Goal: Information Seeking & Learning: Learn about a topic

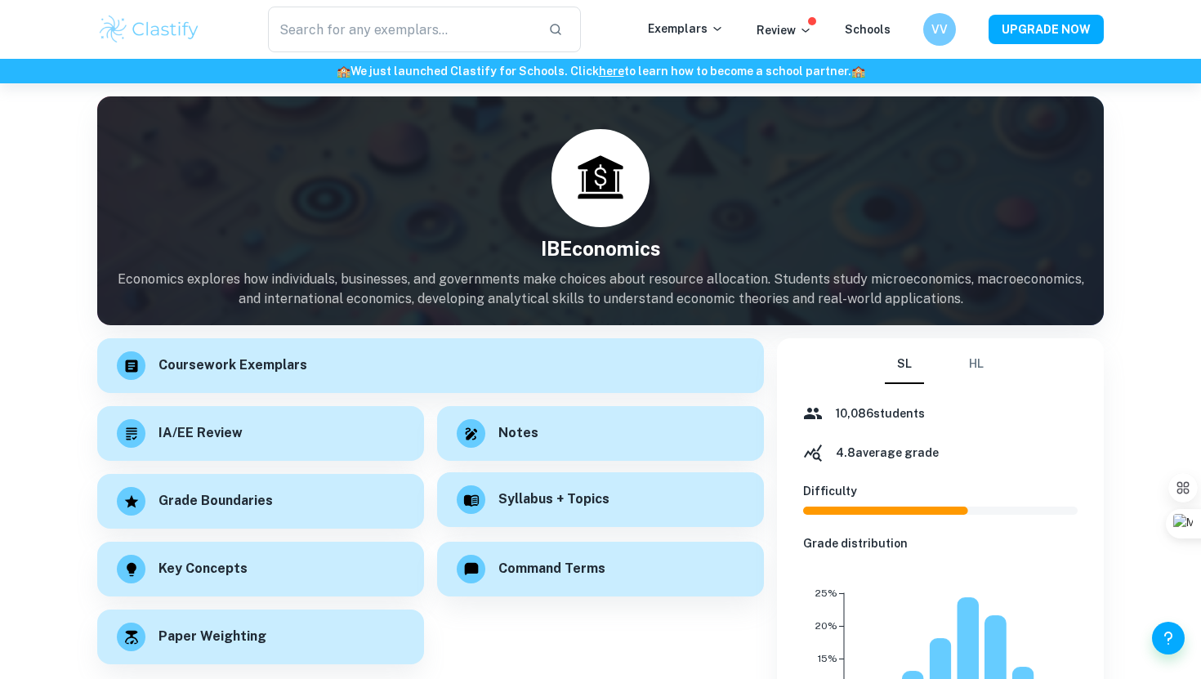
click at [515, 488] on div "Syllabus + Topics" at bounding box center [600, 499] width 327 height 55
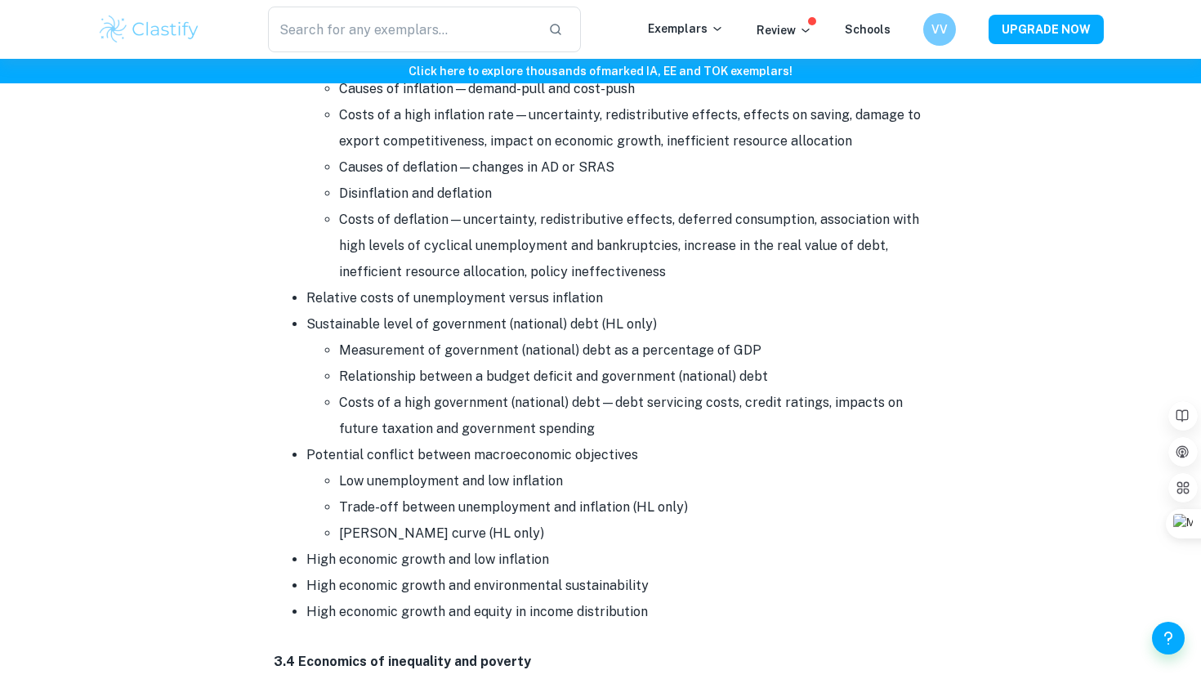
scroll to position [8467, 0]
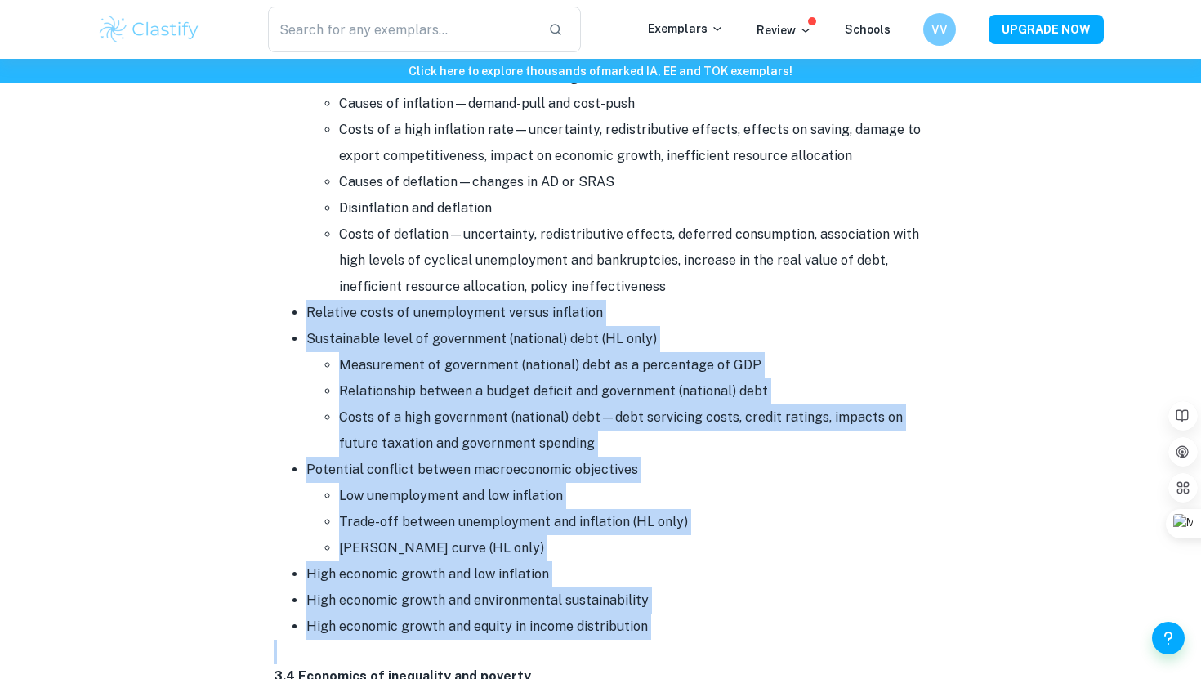
drag, startPoint x: 310, startPoint y: 260, endPoint x: 678, endPoint y: 597, distance: 499.5
copy div "Relative costs of unemployment versus inflation Sustainable level of government…"
click at [678, 639] on p at bounding box center [600, 651] width 653 height 25
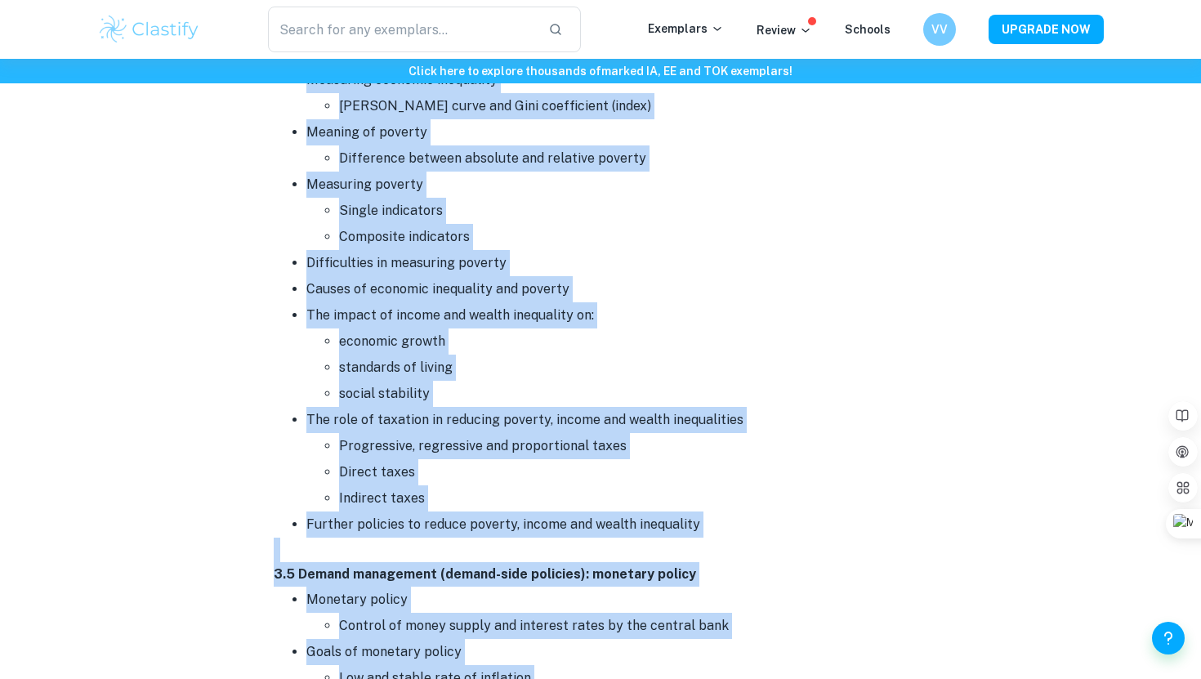
scroll to position [9224, 0]
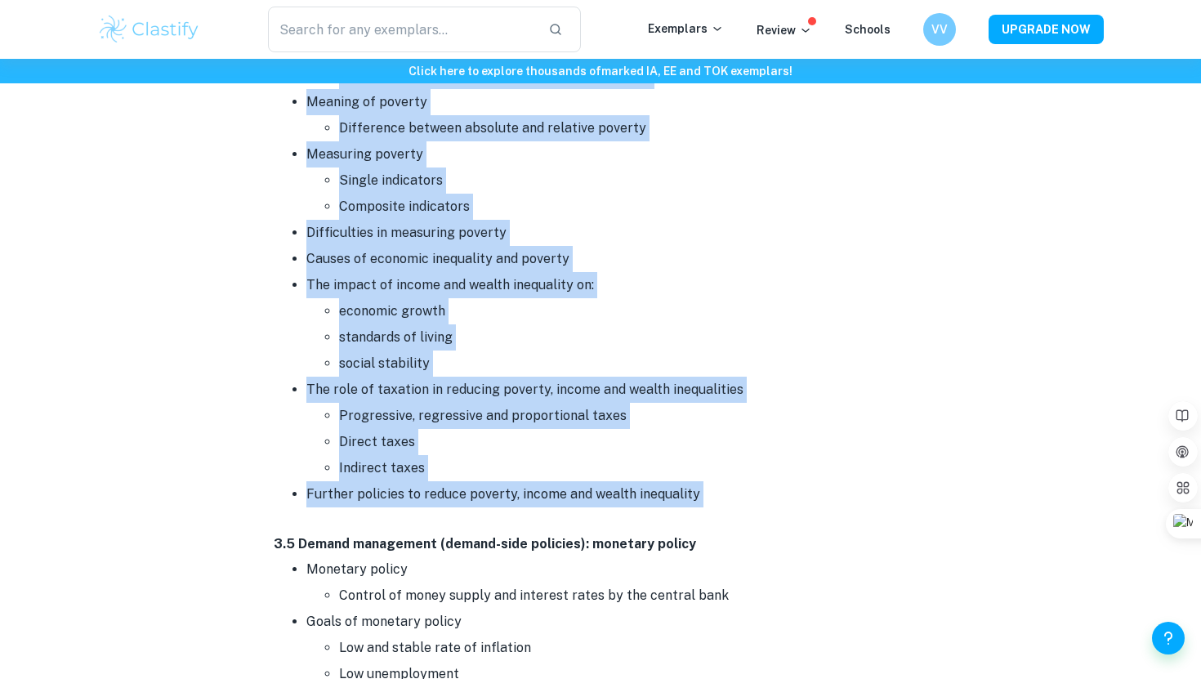
drag, startPoint x: 296, startPoint y: 114, endPoint x: 766, endPoint y: 454, distance: 579.6
copy ul "Relationships between equality and equity The meaning of economic inequality Un…"
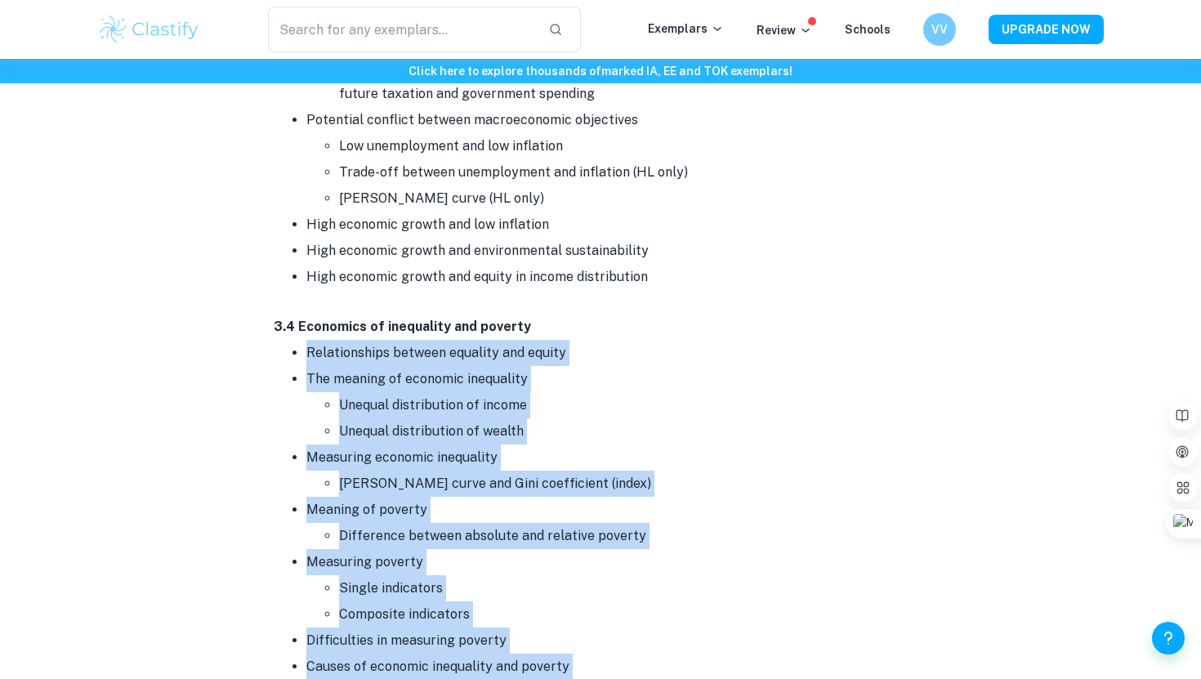
scroll to position [8796, 0]
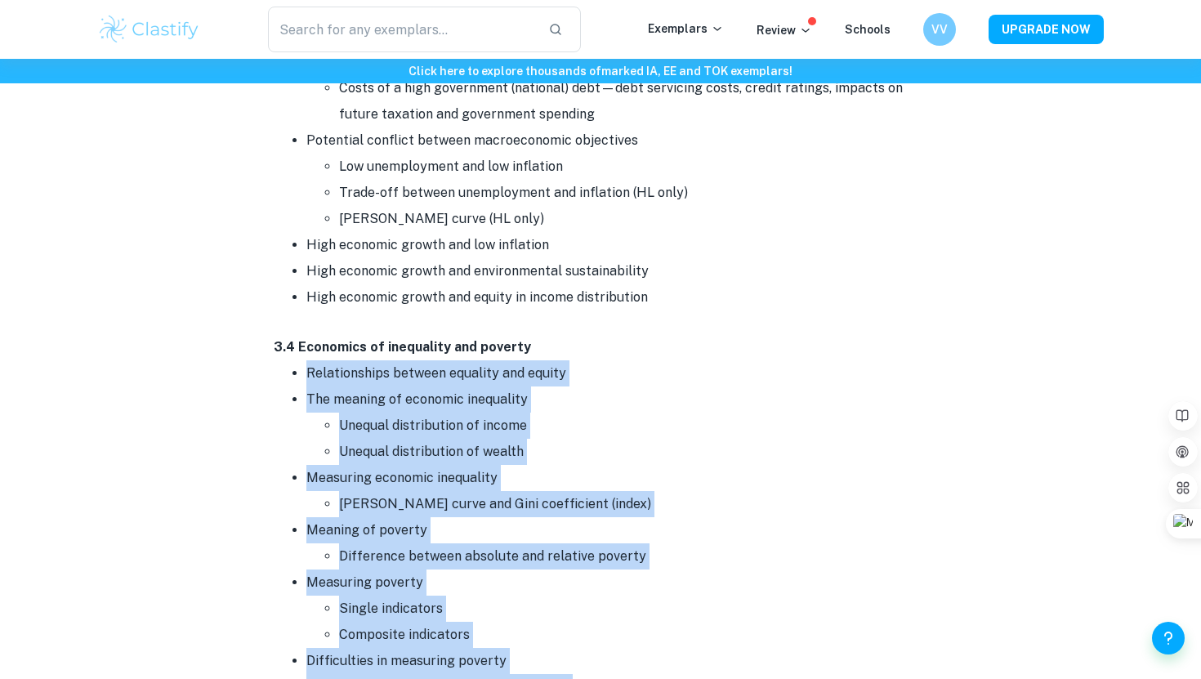
click at [607, 386] on li "The meaning of economic inequality Unequal distribution of income Unequal distr…" at bounding box center [616, 425] width 621 height 78
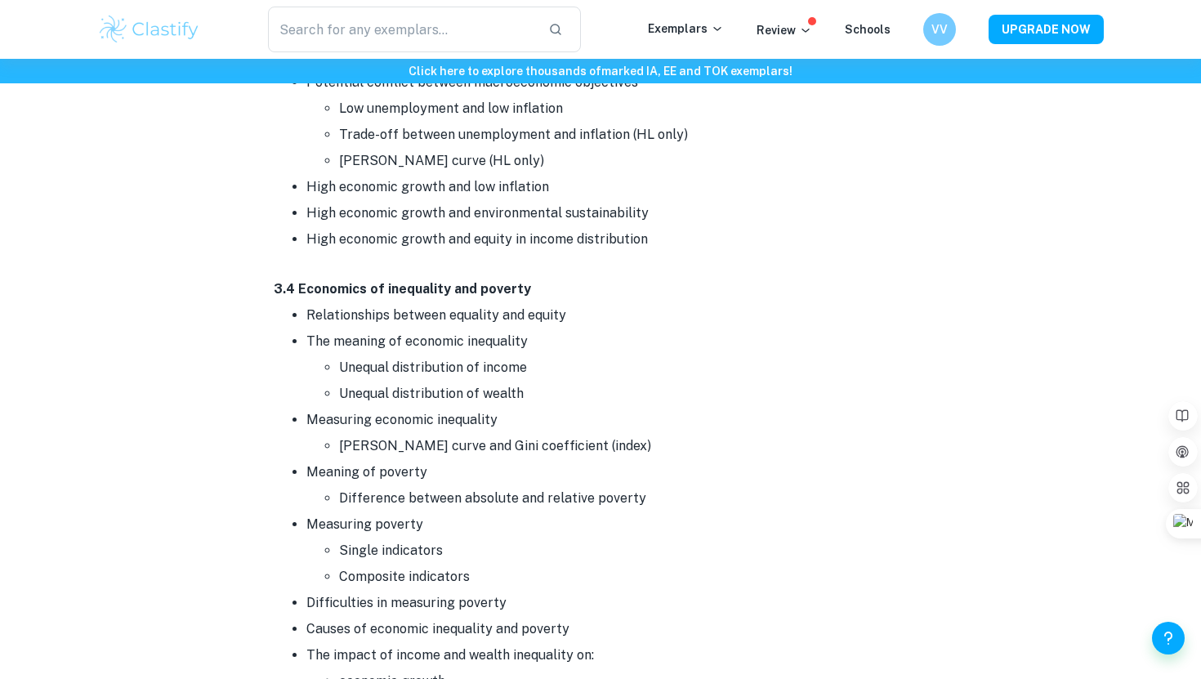
scroll to position [8855, 0]
drag, startPoint x: 273, startPoint y: 235, endPoint x: 301, endPoint y: 239, distance: 28.1
click at [446, 354] on li "Unequal distribution of income" at bounding box center [633, 367] width 588 height 26
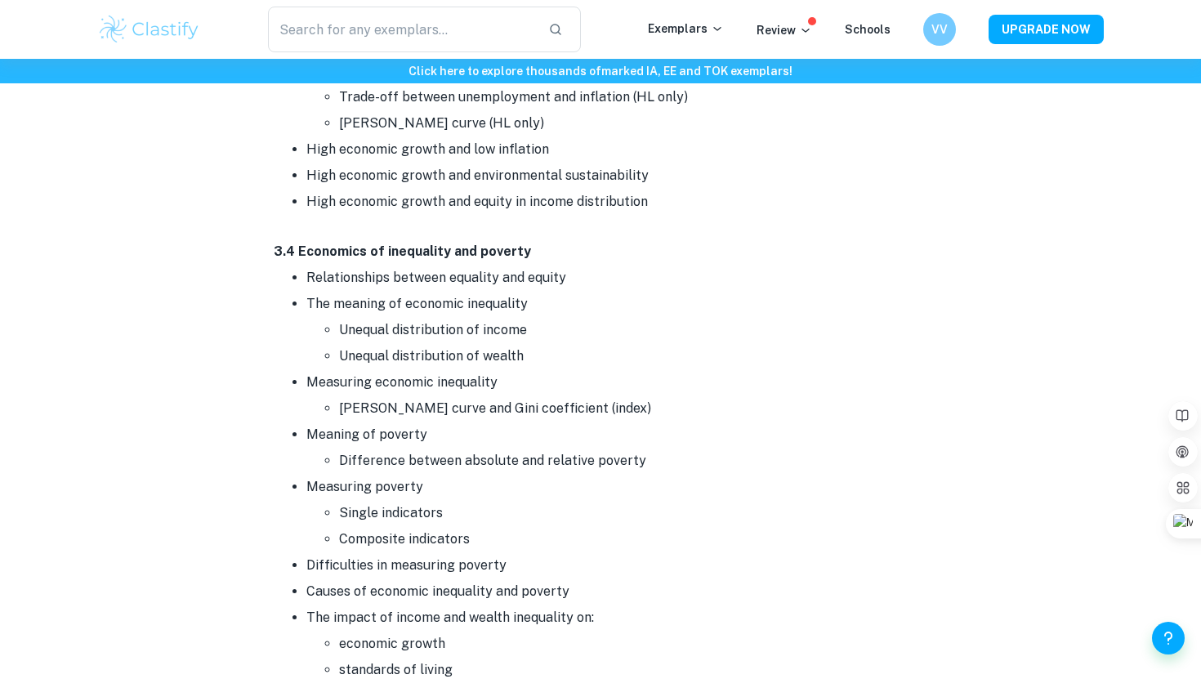
scroll to position [8892, 0]
